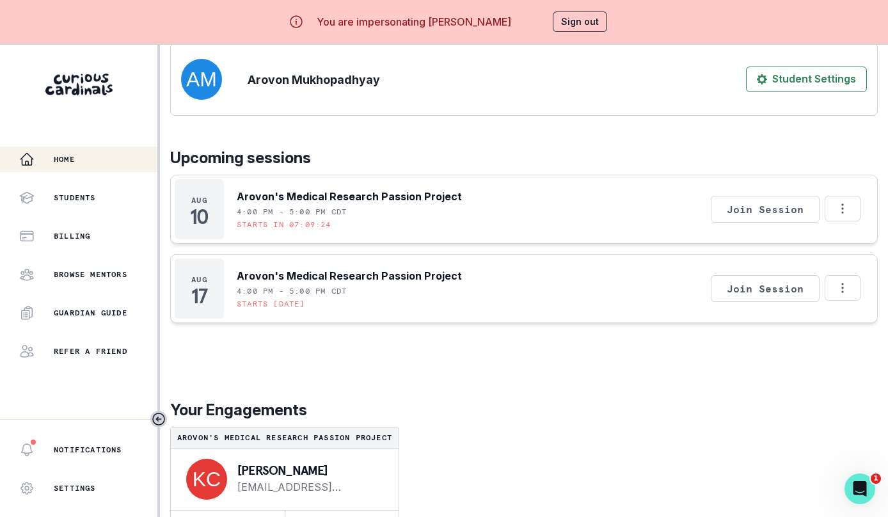
scroll to position [45, 0]
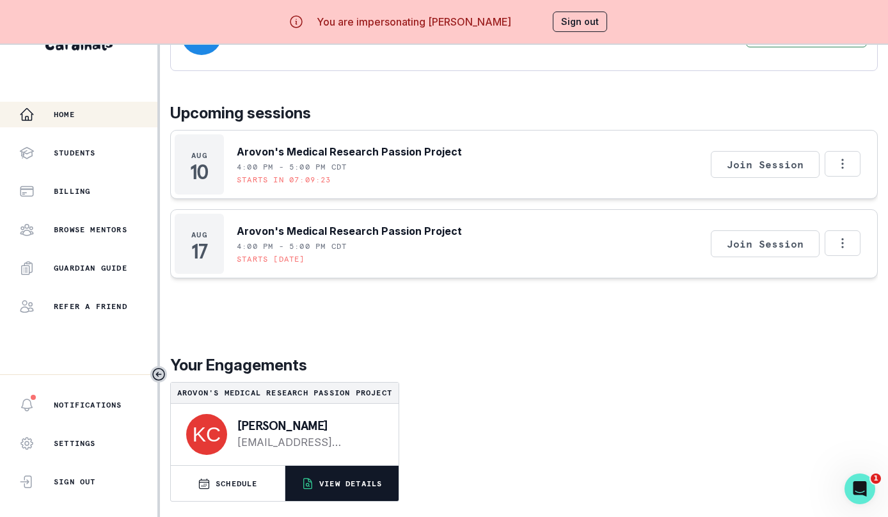
click at [330, 481] on p "VIEW DETAILS" at bounding box center [350, 484] width 63 height 10
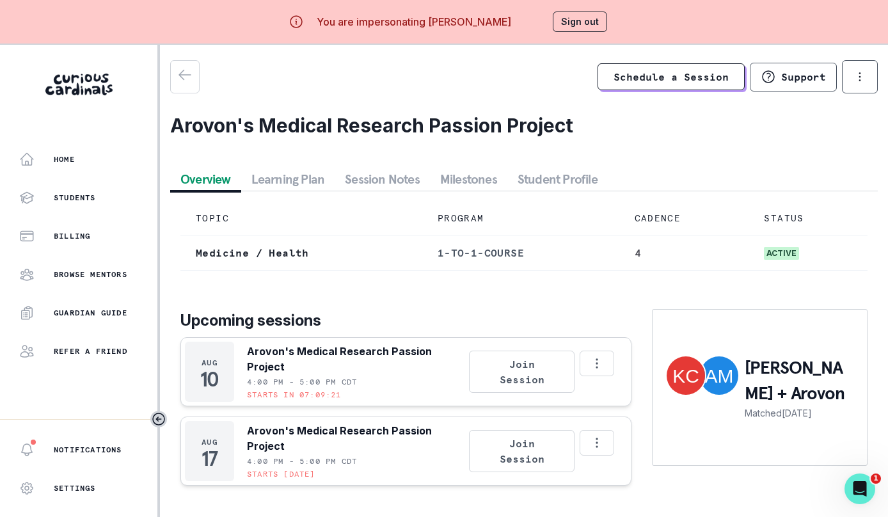
click at [369, 185] on button "Session Notes" at bounding box center [382, 179] width 95 height 23
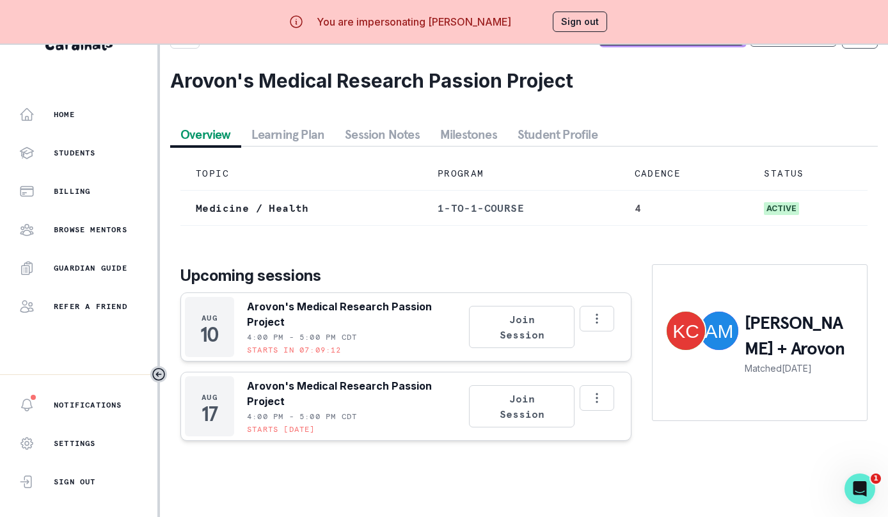
click at [211, 127] on button "Overview" at bounding box center [205, 134] width 71 height 23
click at [573, 14] on button "Sign out" at bounding box center [580, 22] width 54 height 20
